Goal: Task Accomplishment & Management: Complete application form

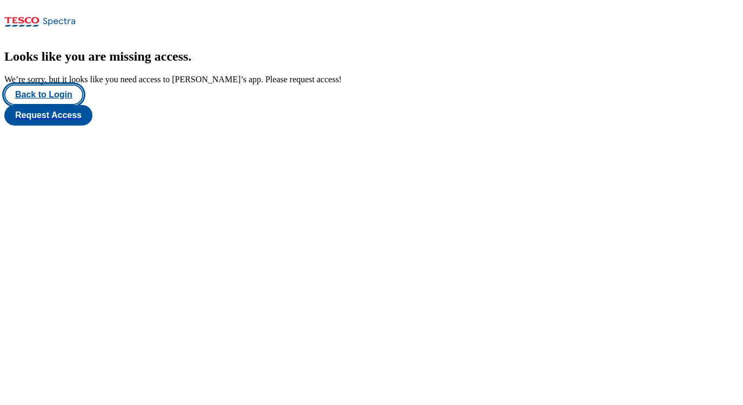
click at [54, 105] on button "Back to Login" at bounding box center [43, 94] width 79 height 21
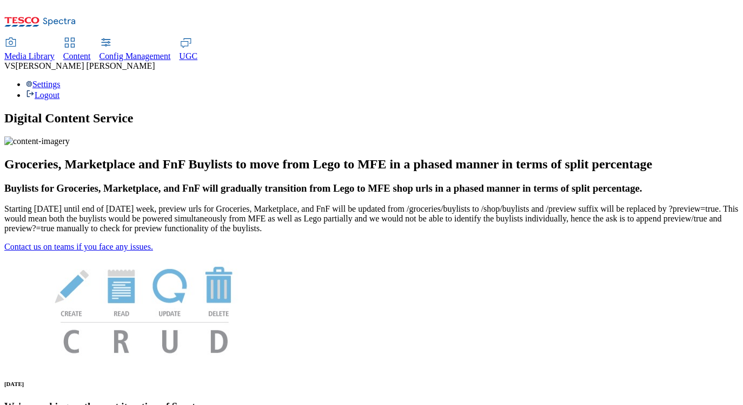
click at [705, 79] on div "Settings Logout" at bounding box center [371, 89] width 734 height 21
click at [61, 79] on link "Settings" at bounding box center [43, 83] width 35 height 9
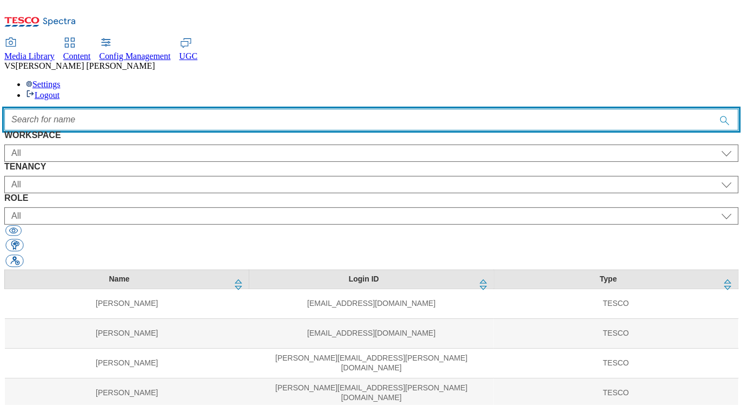
click at [377, 109] on input "Accessible label text" at bounding box center [371, 120] width 734 height 22
paste input "abhishek"
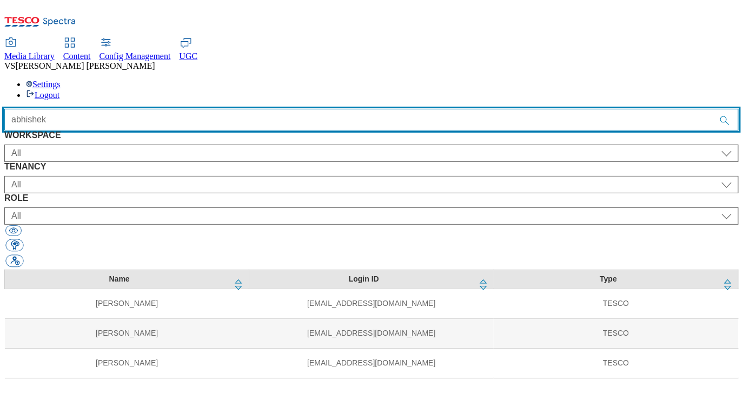
type input "abhishek"
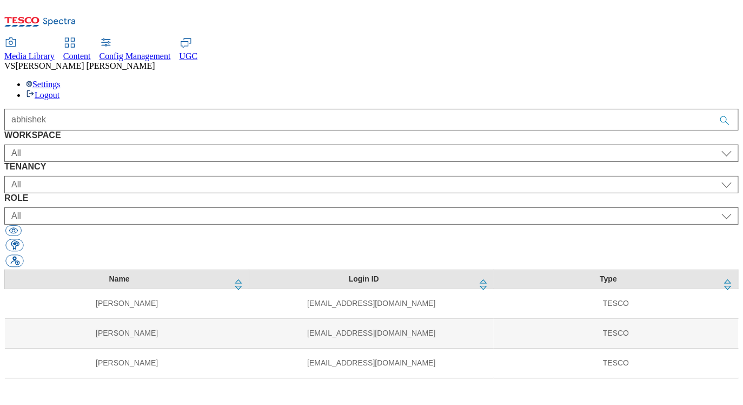
click at [323, 109] on div "abhishek" at bounding box center [371, 120] width 734 height 22
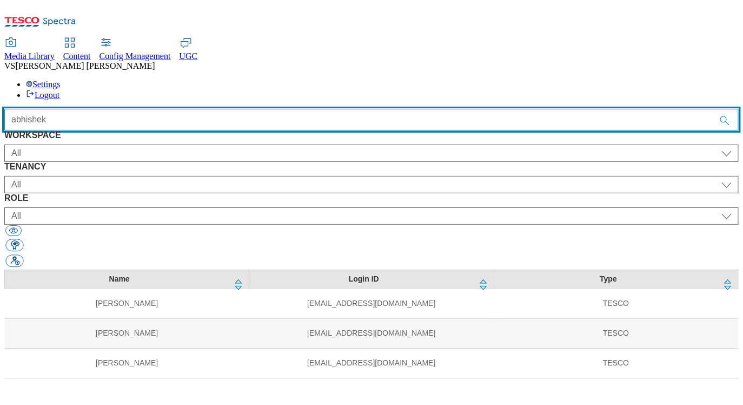
click at [322, 109] on input "abhishek" at bounding box center [371, 120] width 734 height 22
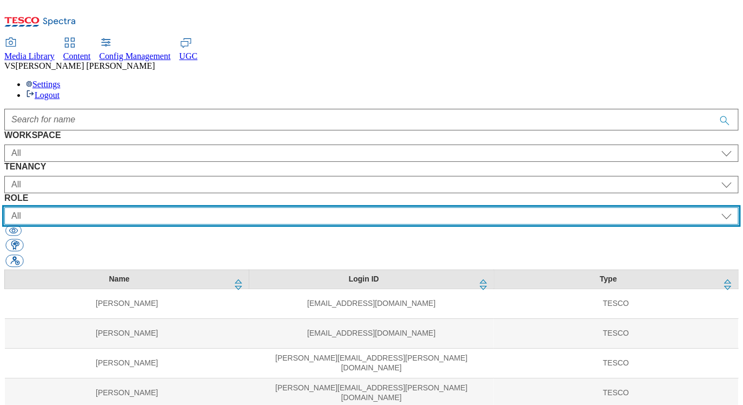
click at [458, 207] on select "All content_designer content_editor content_read developer guest media_admin mo…" at bounding box center [371, 215] width 734 height 17
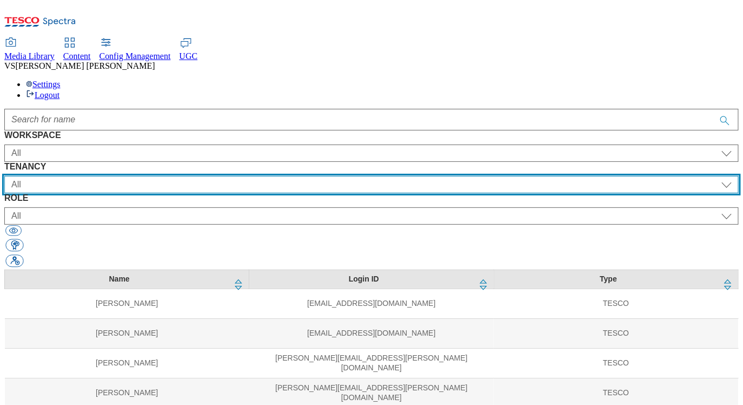
click at [283, 176] on select "All ALL All all CE Clubcard Boost UK Clubcard Marketing Clubcard ROI clubcard-b…" at bounding box center [371, 184] width 734 height 17
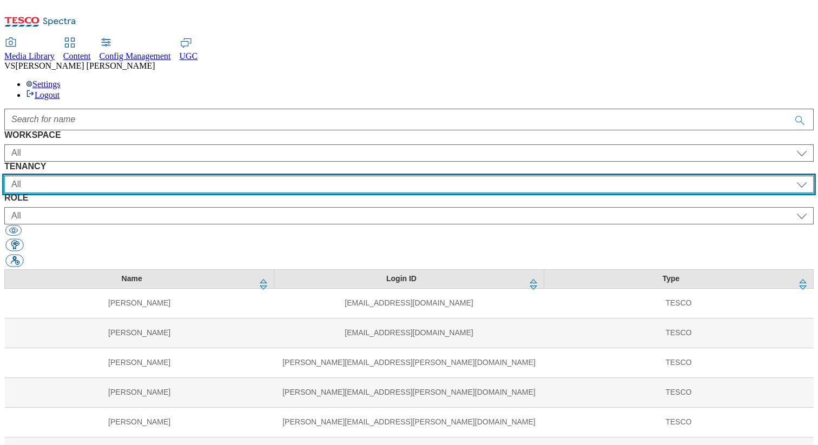
click at [309, 176] on select "All ALL All all CE Clubcard Boost UK Clubcard Marketing Clubcard ROI clubcard-b…" at bounding box center [408, 184] width 809 height 17
select select "ghs-[GEOGRAPHIC_DATA]"
click at [231, 176] on select "All ALL All all CE Clubcard Boost UK Clubcard Marketing Clubcard ROI clubcard-b…" at bounding box center [408, 184] width 809 height 17
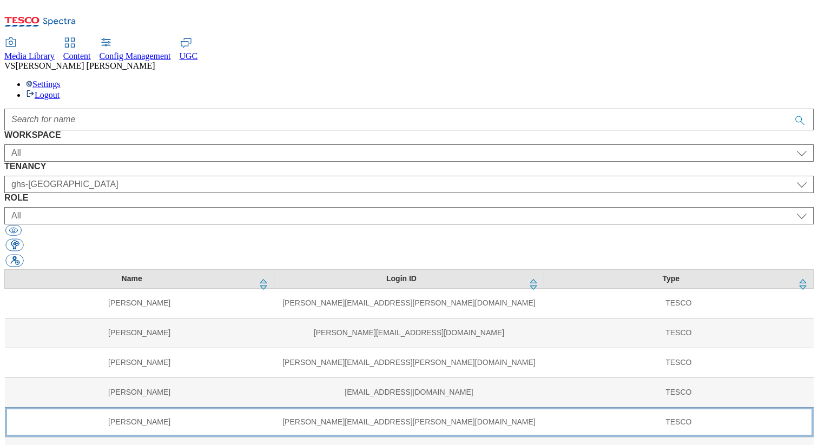
click at [341, 404] on td "[PERSON_NAME][EMAIL_ADDRESS][PERSON_NAME][DOMAIN_NAME]" at bounding box center [408, 422] width 269 height 30
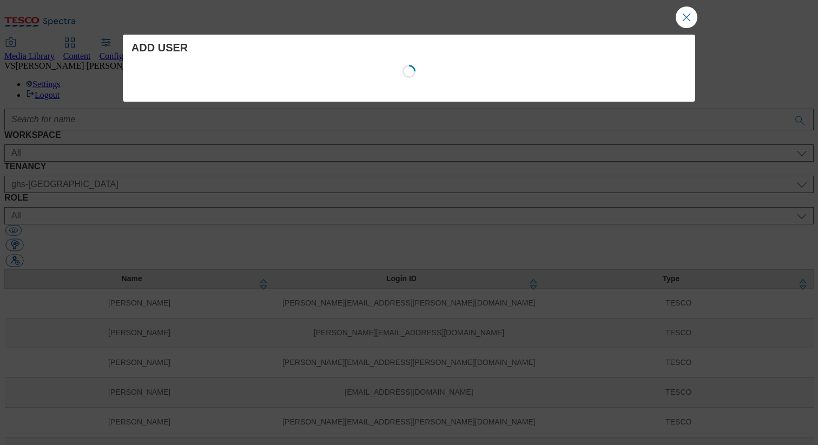
select select "Content"
select select "ghs-roi"
select select "buylist_senior_editor"
select select "Content"
select select "ghs-[GEOGRAPHIC_DATA]"
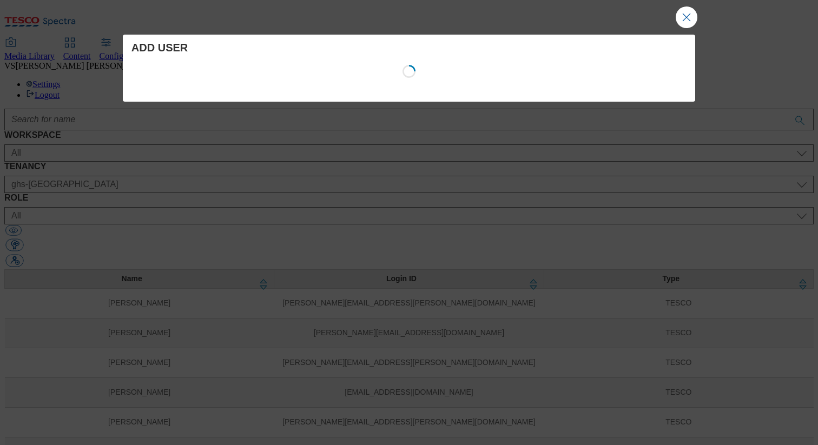
select select "buylist_senior_editor"
select select "Media"
select select "flare-ghs-roi"
select select "content_designer"
select select "Media"
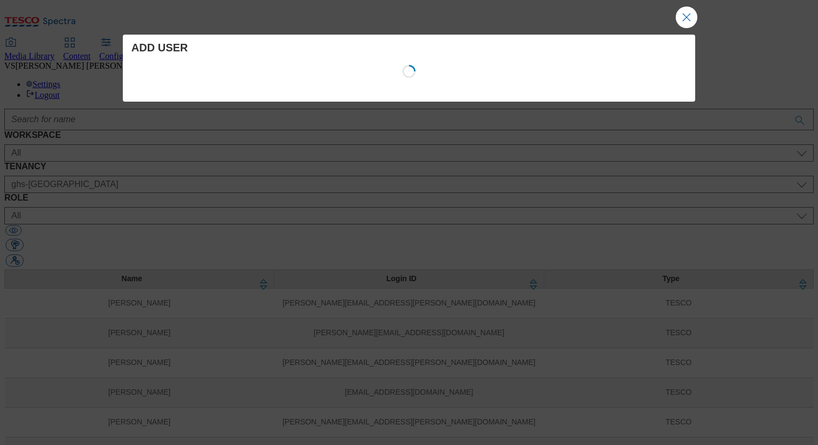
select select "flare-ghs-mktg"
select select "content_designer"
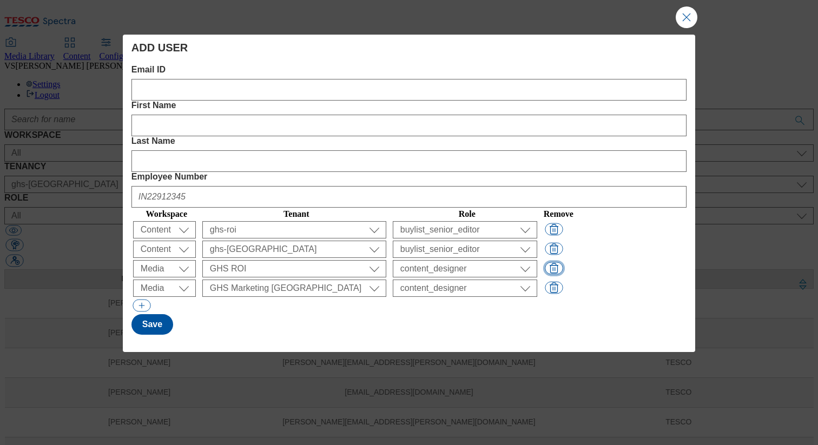
click at [562, 262] on button "Modal" at bounding box center [554, 268] width 18 height 12
select select "flare-ghs-mktg"
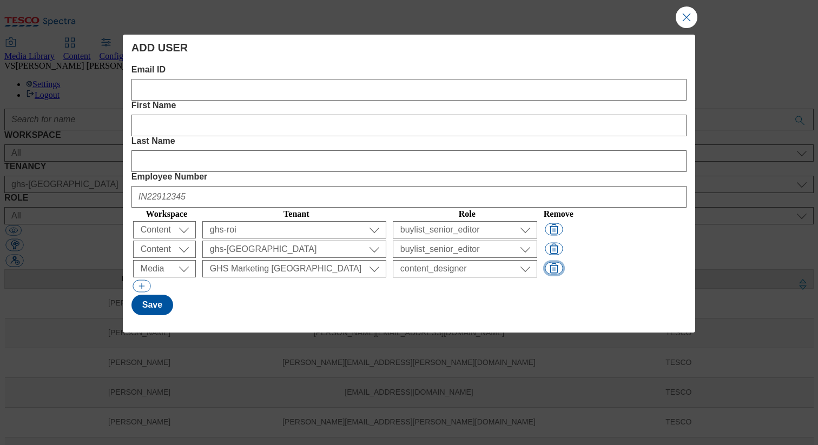
click at [562, 262] on button "Modal" at bounding box center [554, 268] width 18 height 12
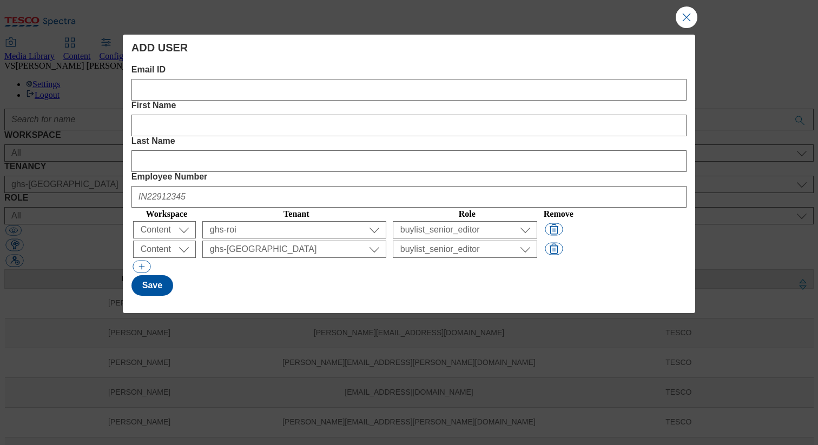
click at [215, 78] on div "Modal" at bounding box center [408, 88] width 555 height 26
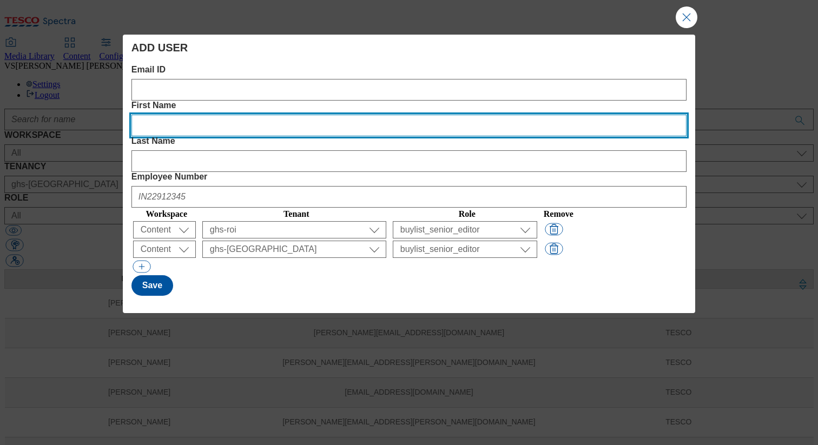
click at [336, 115] on Name "First Name" at bounding box center [408, 126] width 555 height 22
paste Name "Abhishek"
type Name "Abhishek"
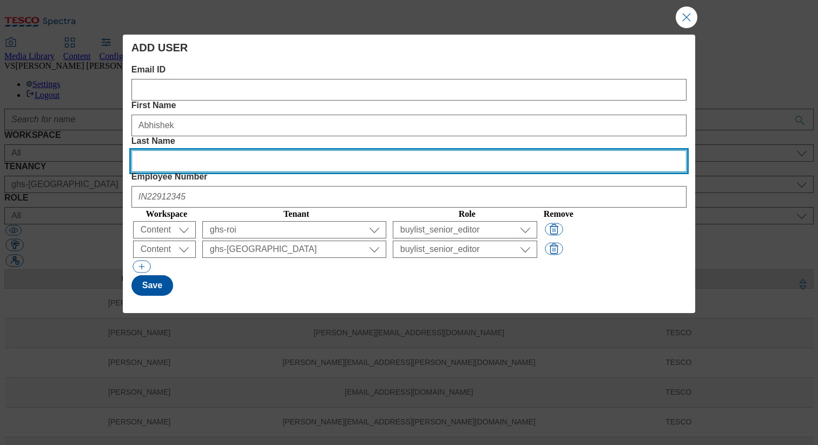
click at [472, 150] on Name "Last Name" at bounding box center [408, 161] width 555 height 22
paste Name "[PERSON_NAME]"
type Name "[PERSON_NAME]"
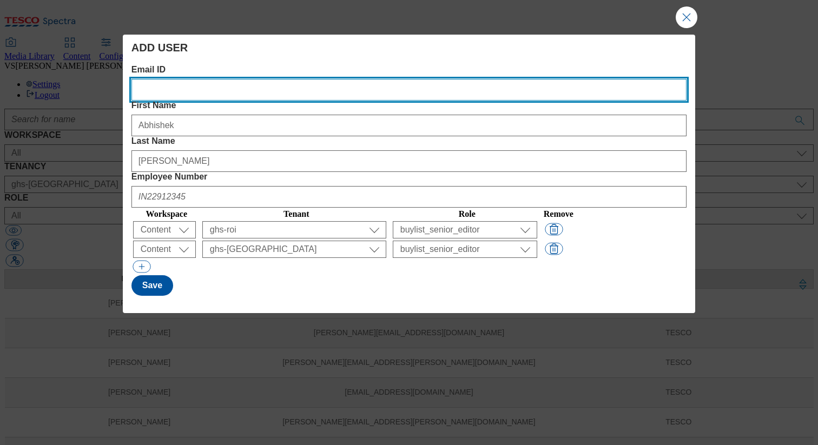
click at [220, 90] on ID "Email ID" at bounding box center [408, 90] width 555 height 22
paste ID "[EMAIL_ADDRESS][PERSON_NAME][DOMAIN_NAME]"
type ID "[EMAIL_ADDRESS][PERSON_NAME][DOMAIN_NAME]"
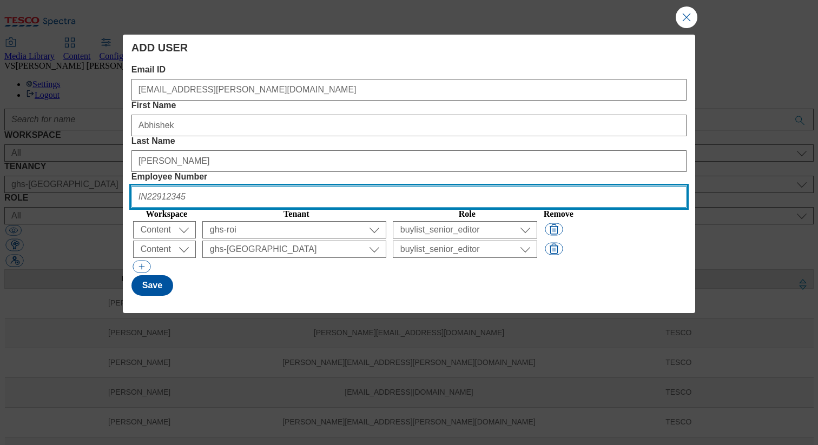
click at [603, 186] on Number "Employee Number" at bounding box center [408, 197] width 555 height 22
paste Number "IN46007918"
type Number "IN46007918"
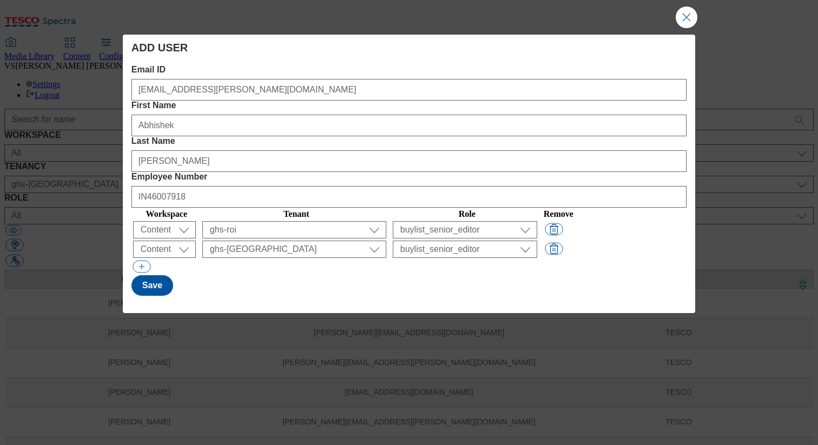
click at [443, 52] on h4 "ADD USER" at bounding box center [408, 47] width 555 height 13
click at [143, 275] on button "Save" at bounding box center [152, 285] width 42 height 21
select select "Media"
select select "flare-ghs-roi"
select select "content_designer"
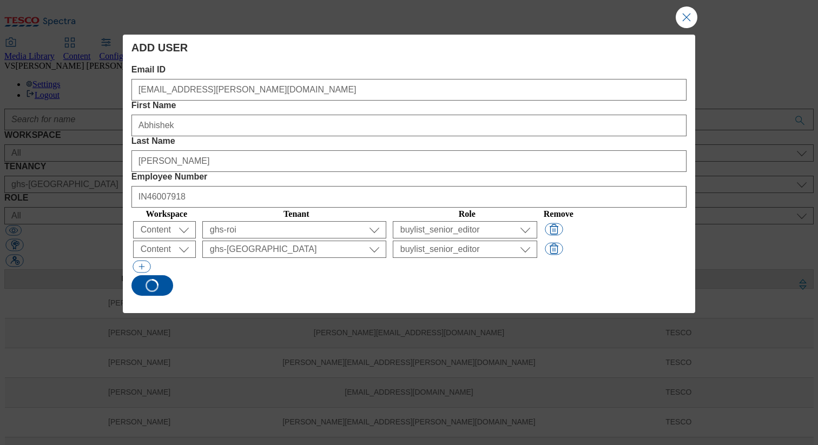
select select "Media"
select select "flare-ghs-mktg"
select select "content_designer"
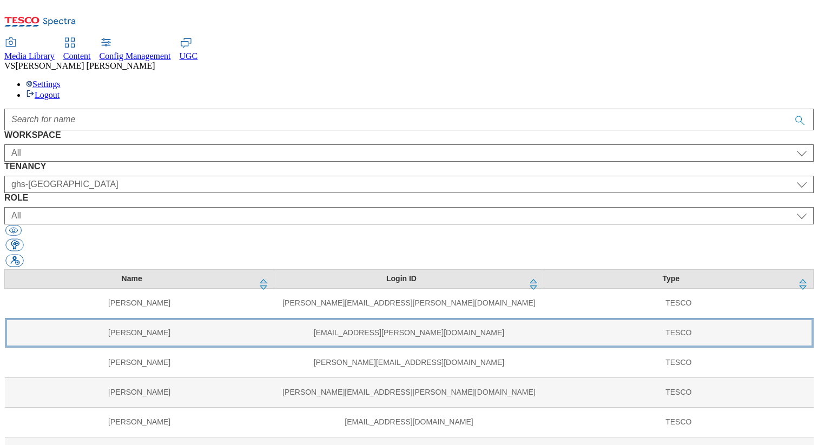
click at [124, 318] on td "[PERSON_NAME]" at bounding box center [139, 333] width 269 height 30
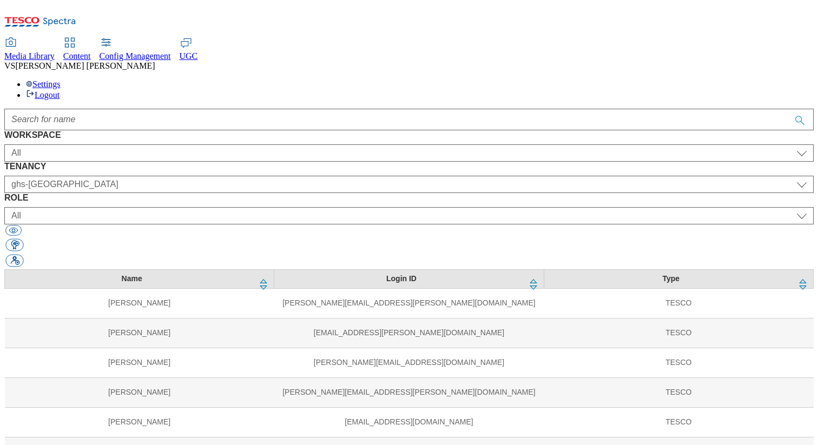
drag, startPoint x: 633, startPoint y: 188, endPoint x: 492, endPoint y: 190, distance: 140.6
copy div "[EMAIL_ADDRESS][PERSON_NAME][DOMAIN_NAME]"
